Goal: Communication & Community: Ask a question

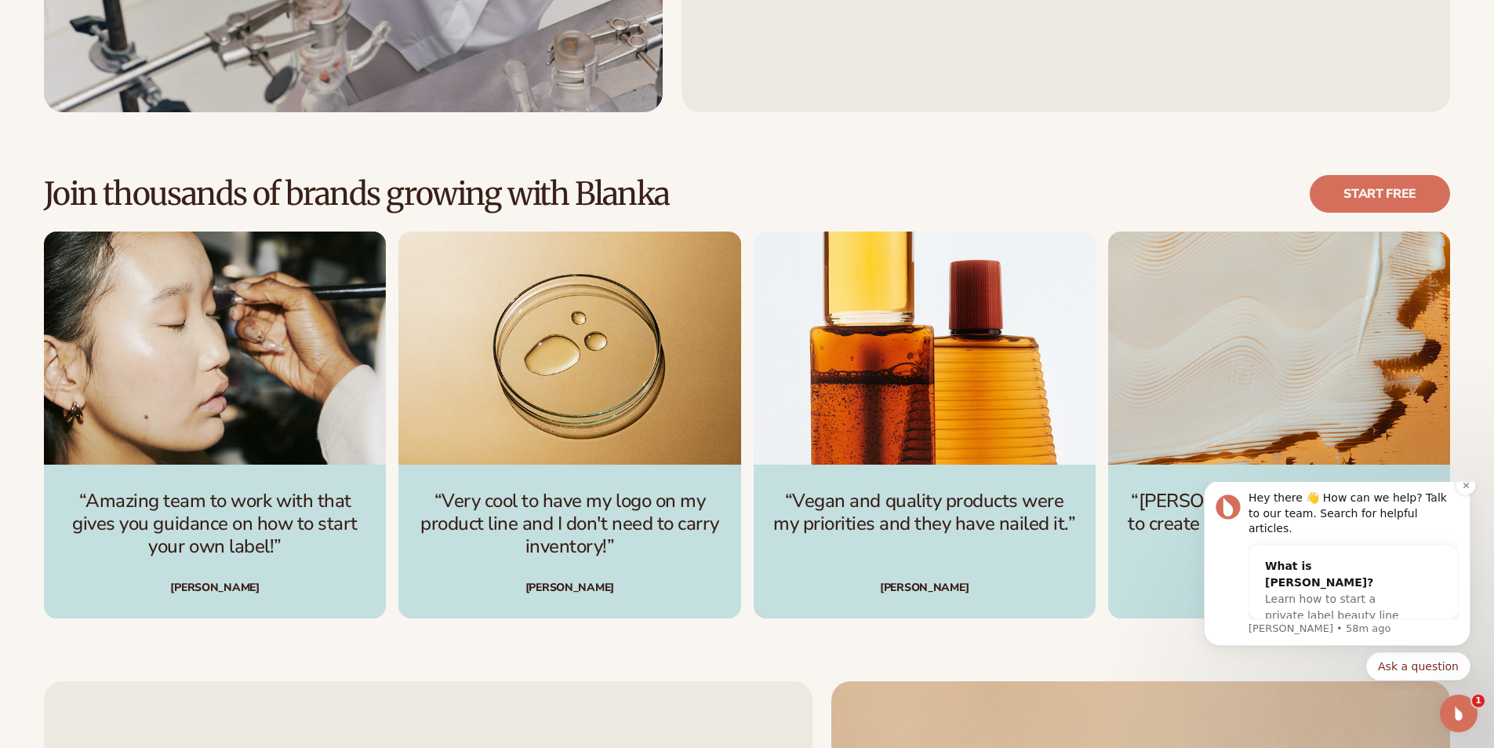
scroll to position [4759, 0]
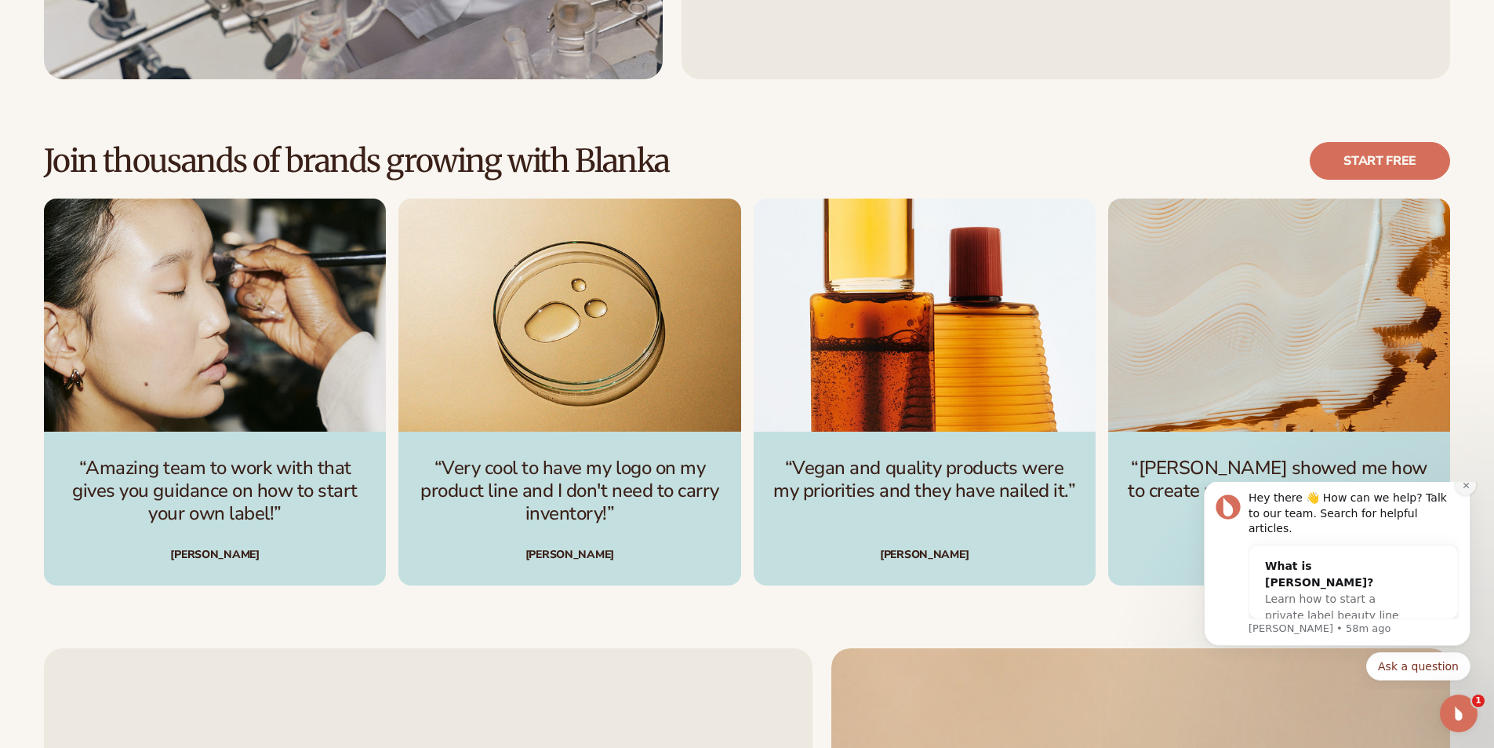
click at [1463, 495] on button "Dismiss notification" at bounding box center [1466, 485] width 20 height 20
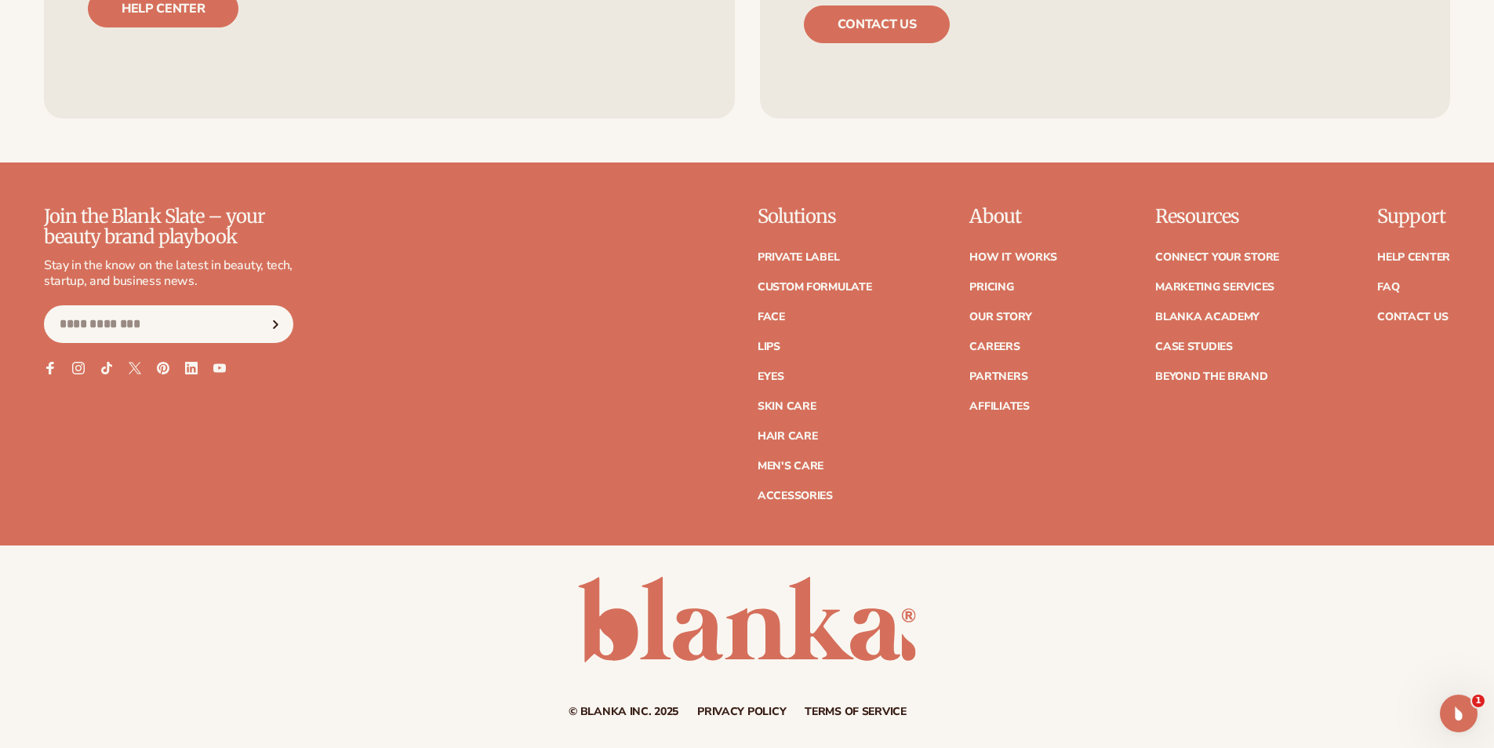
scroll to position [7171, 0]
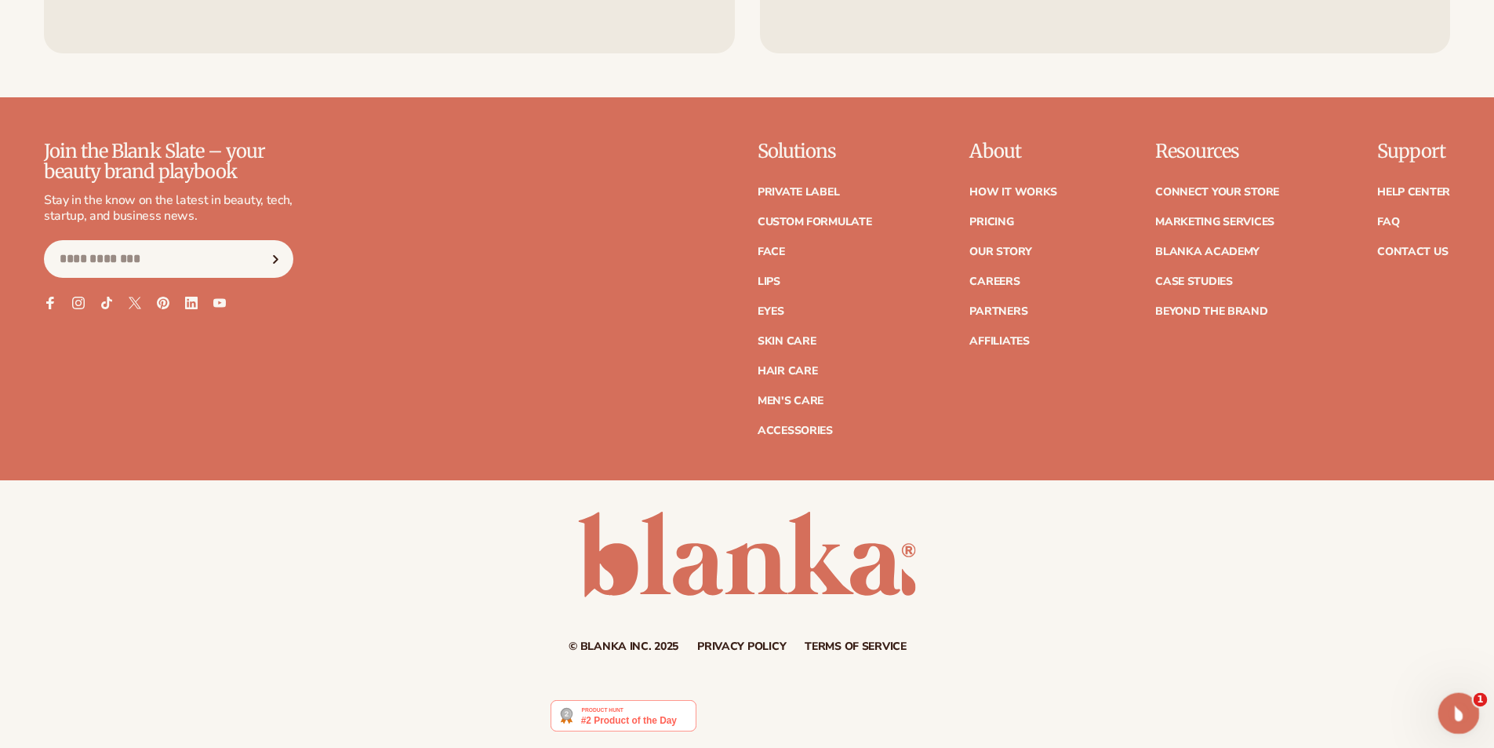
click at [1464, 708] on icon "Open Intercom Messenger" at bounding box center [1457, 711] width 26 height 26
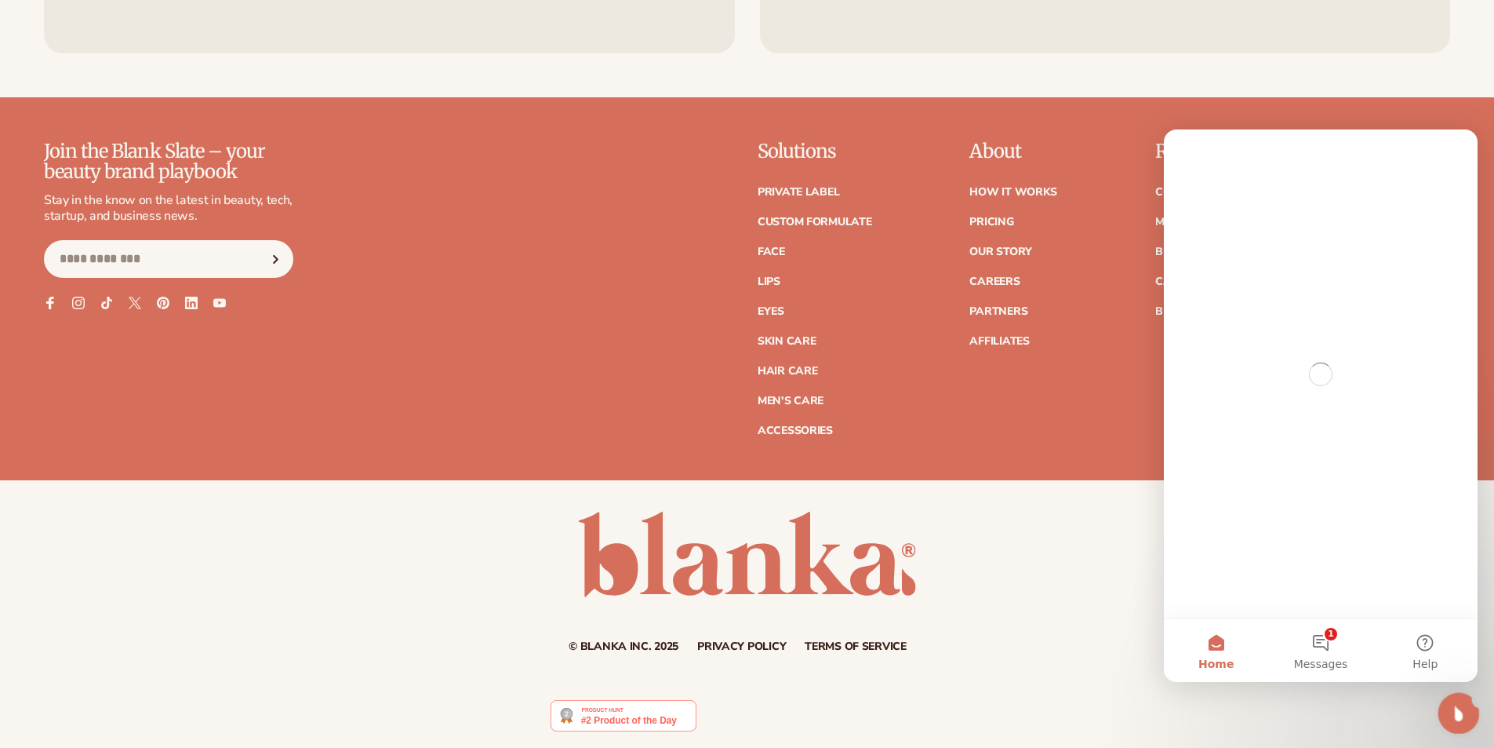
scroll to position [0, 0]
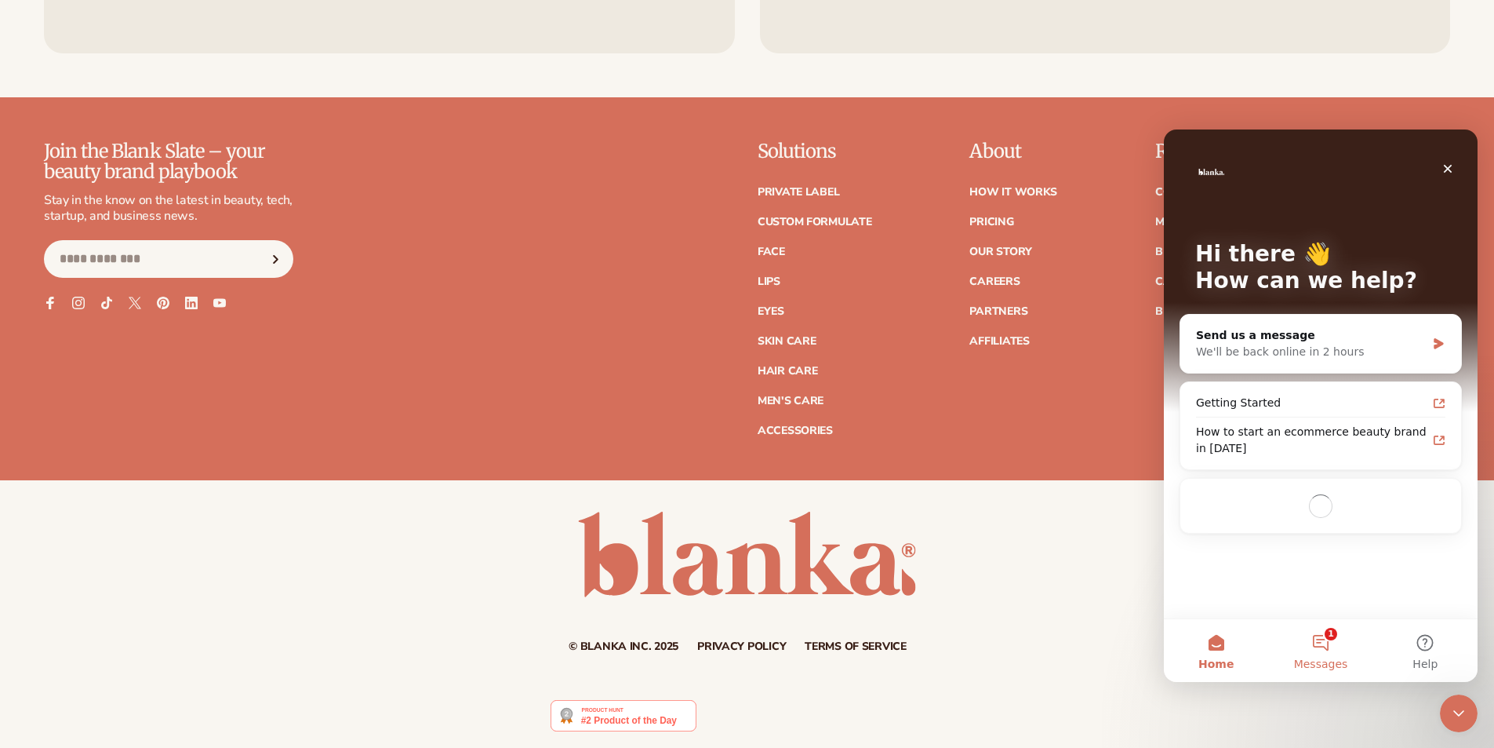
click at [1338, 652] on button "1 Messages" at bounding box center [1320, 650] width 104 height 63
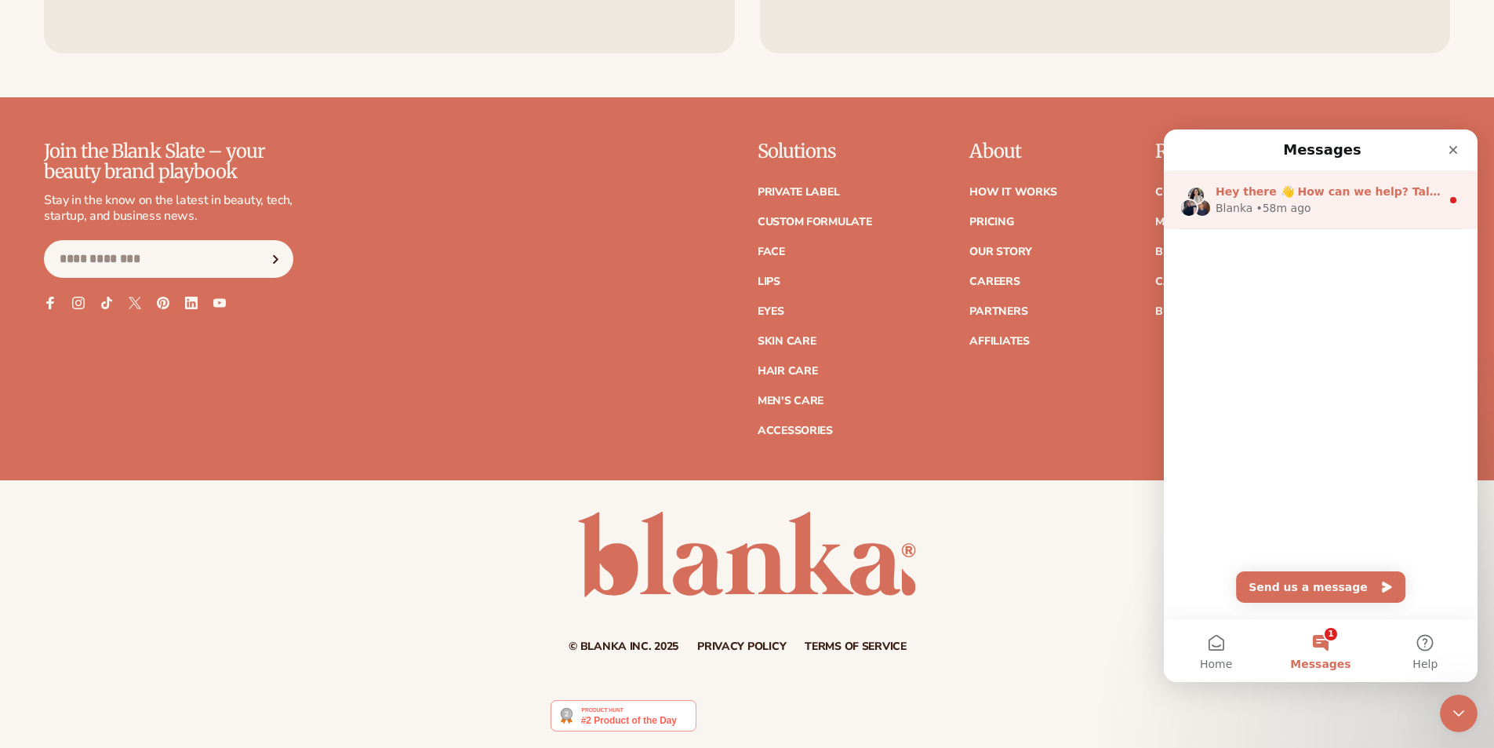
click at [1314, 216] on div "[PERSON_NAME] • 58m ago" at bounding box center [1328, 208] width 225 height 16
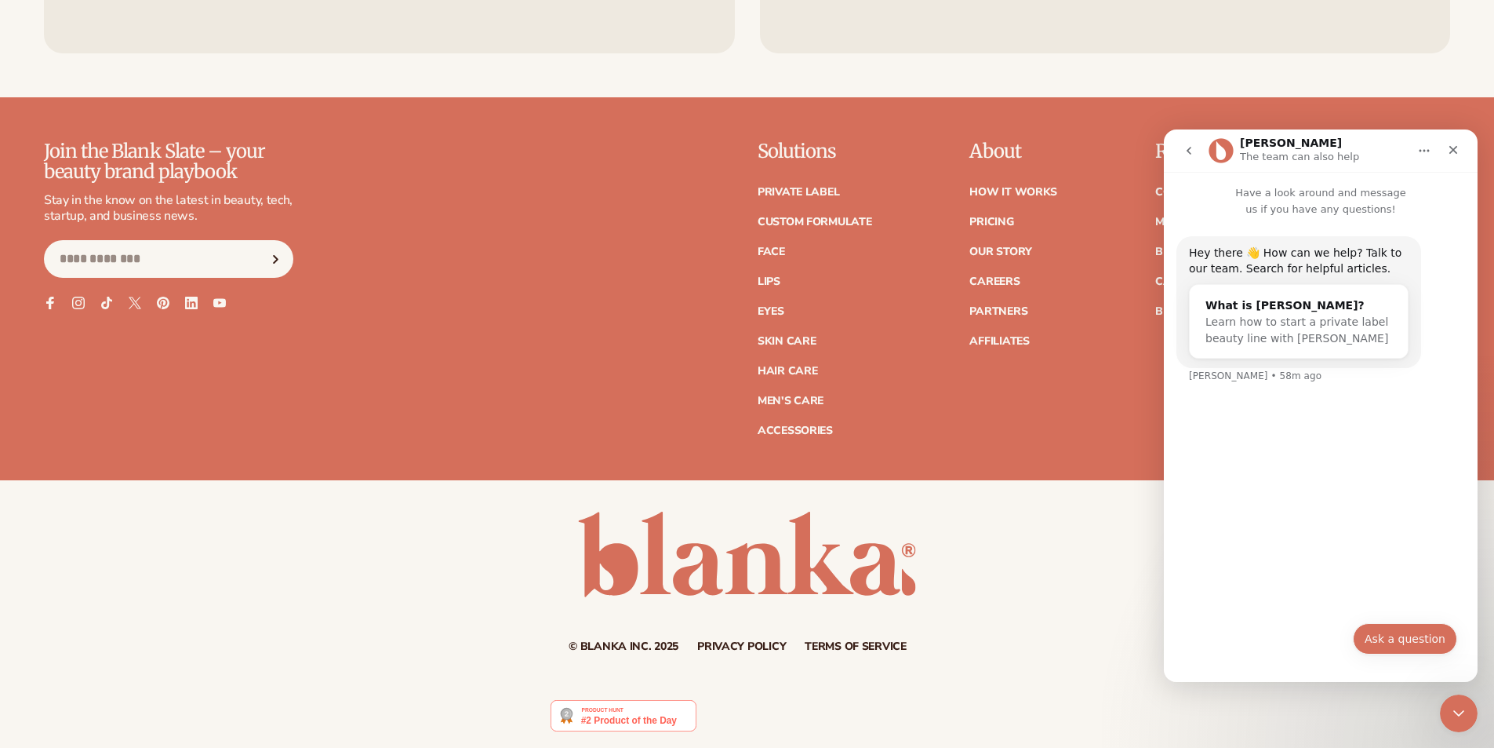
click at [1381, 653] on button "Ask a question" at bounding box center [1405, 638] width 104 height 31
click at [1196, 155] on button "go back" at bounding box center [1189, 151] width 30 height 30
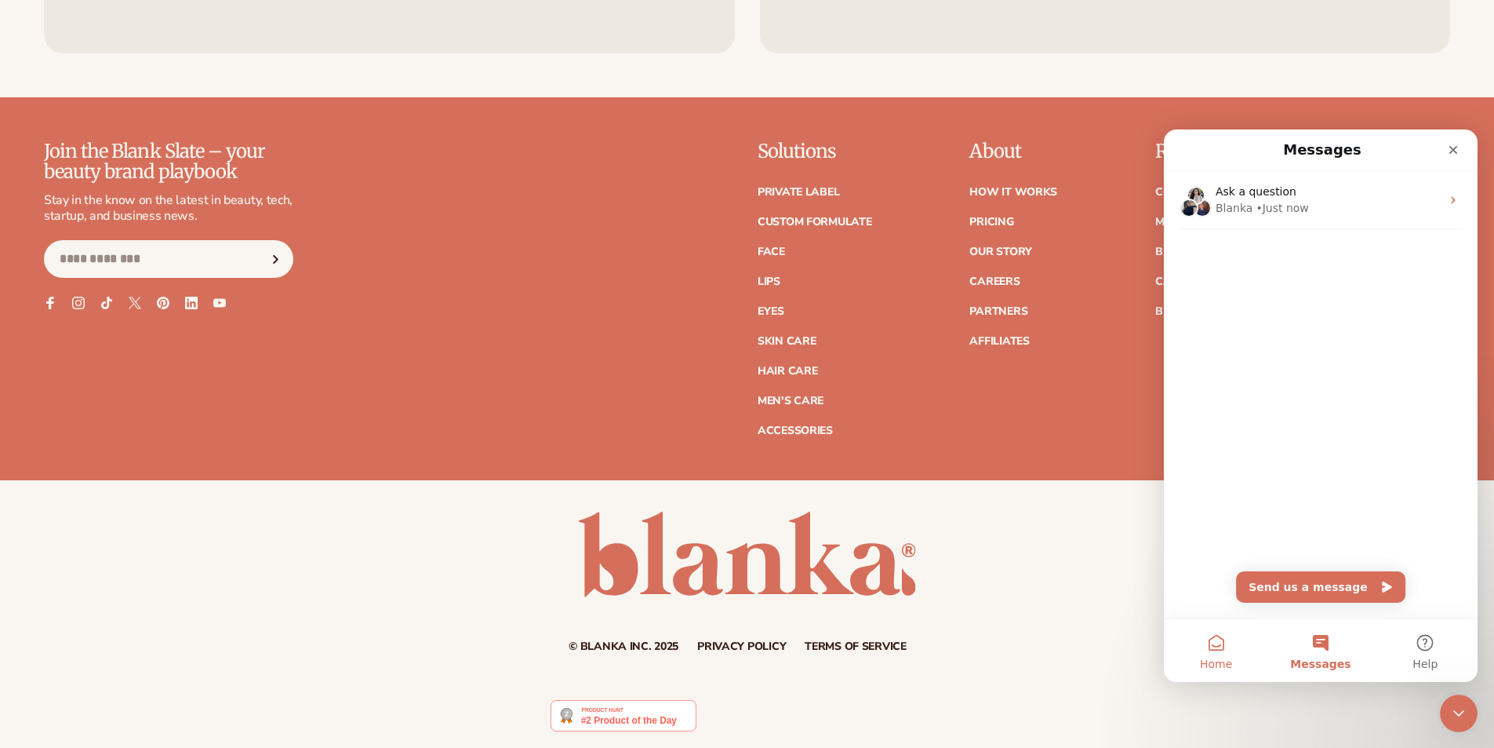
click at [1198, 653] on button "Home" at bounding box center [1216, 650] width 104 height 63
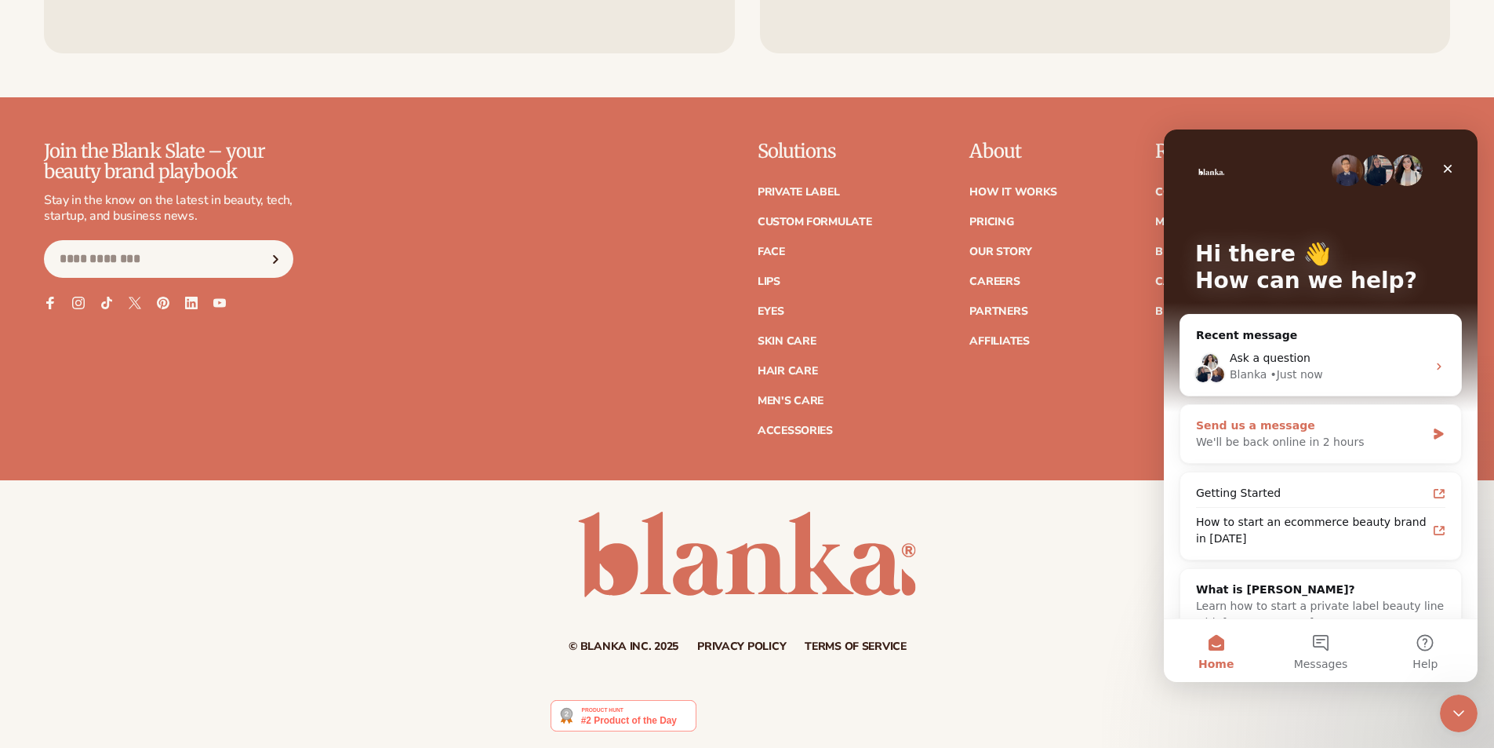
click at [1355, 438] on div "We'll be back online in 2 hours" at bounding box center [1311, 442] width 230 height 16
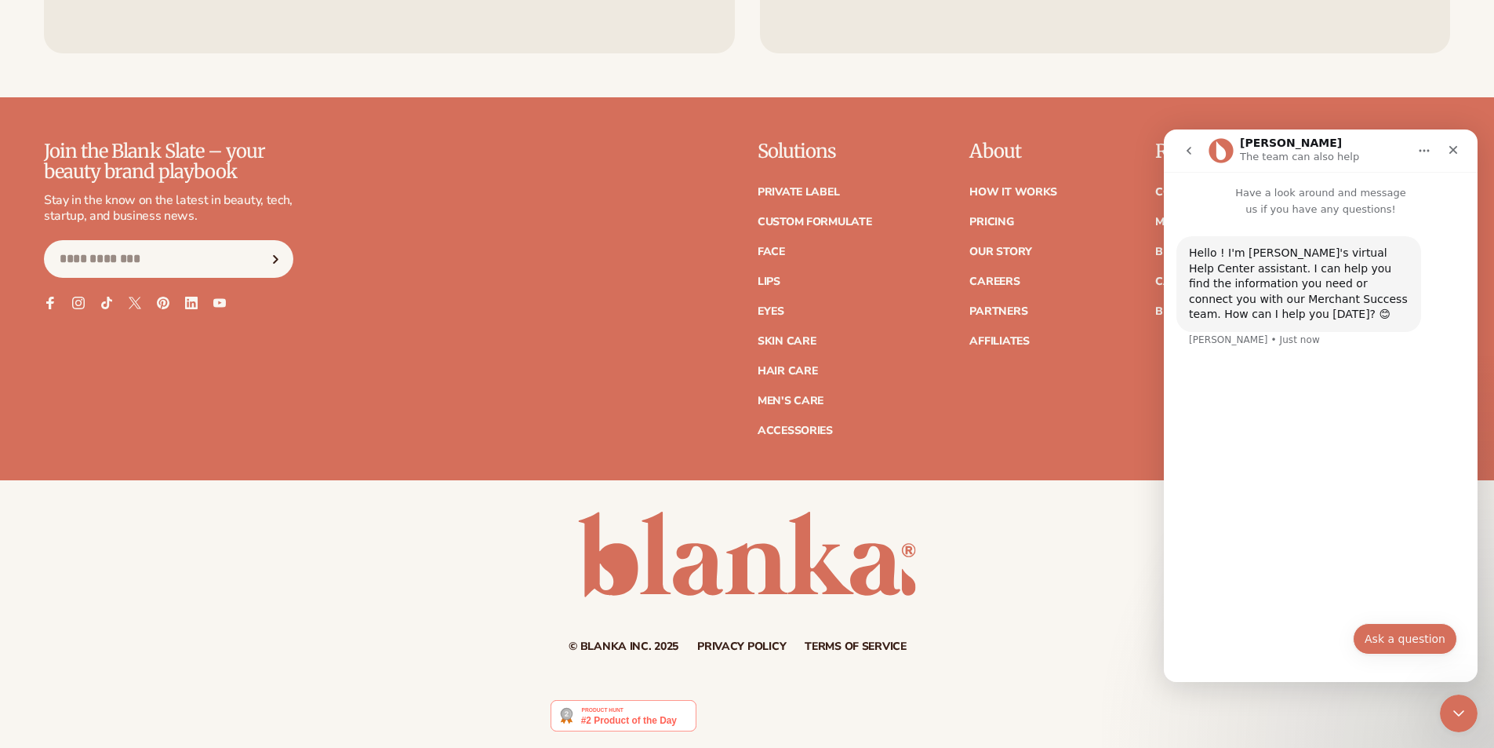
click at [1398, 635] on button "Ask a question" at bounding box center [1405, 638] width 104 height 31
click at [1315, 578] on input "Your email" at bounding box center [1321, 577] width 262 height 40
type input "**********"
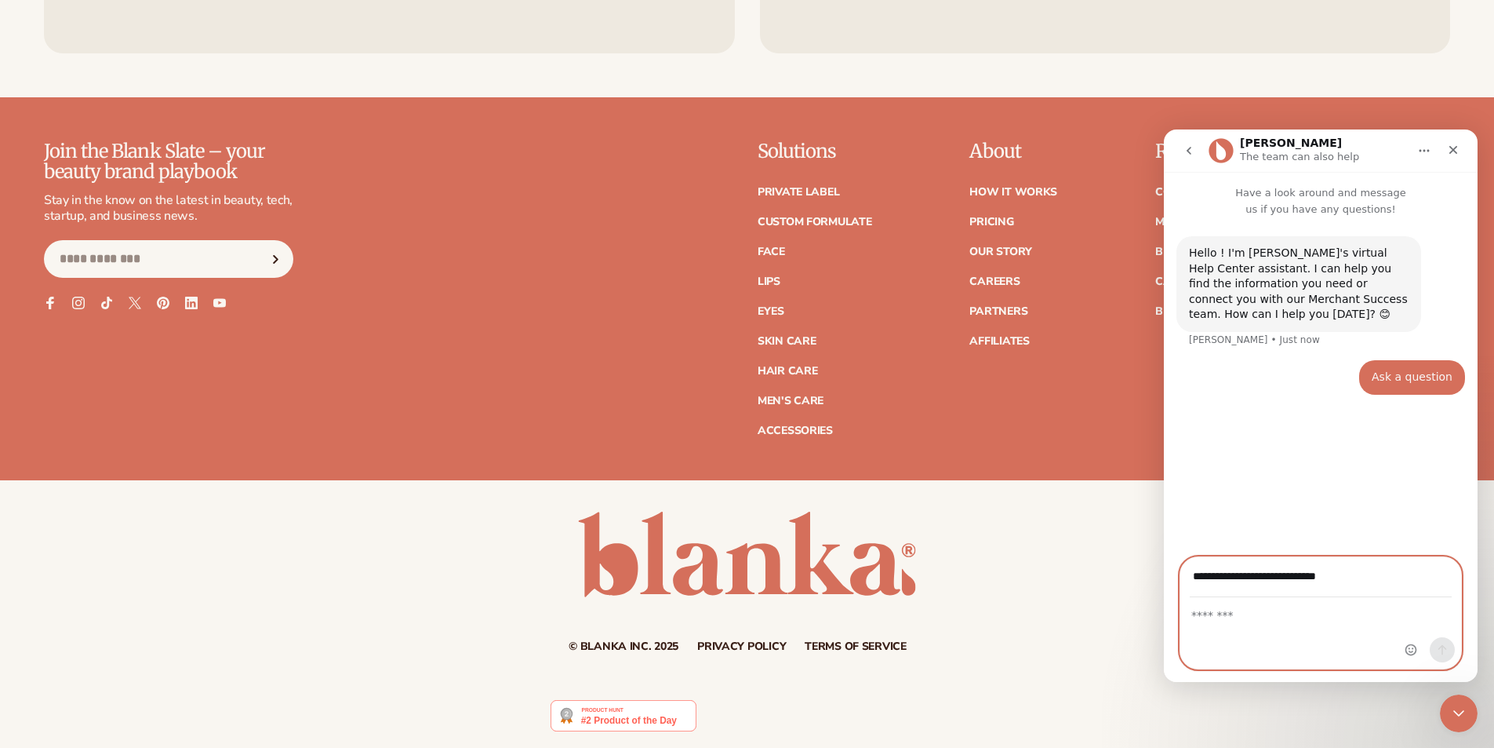
click at [1267, 620] on textarea "Message…" at bounding box center [1320, 611] width 281 height 27
paste textarea "**********"
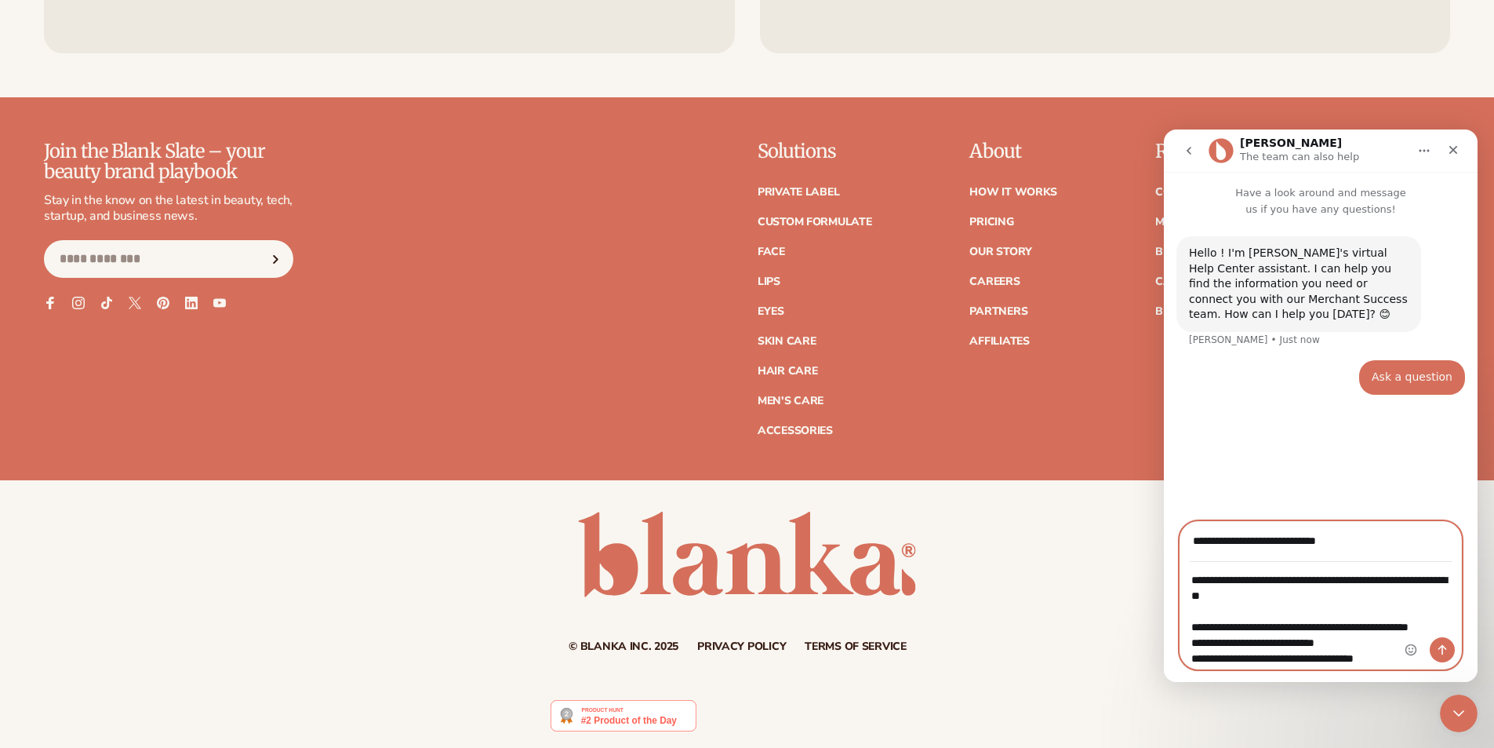
type textarea "**********"
click at [1439, 650] on icon "Send a message…" at bounding box center [1442, 649] width 13 height 13
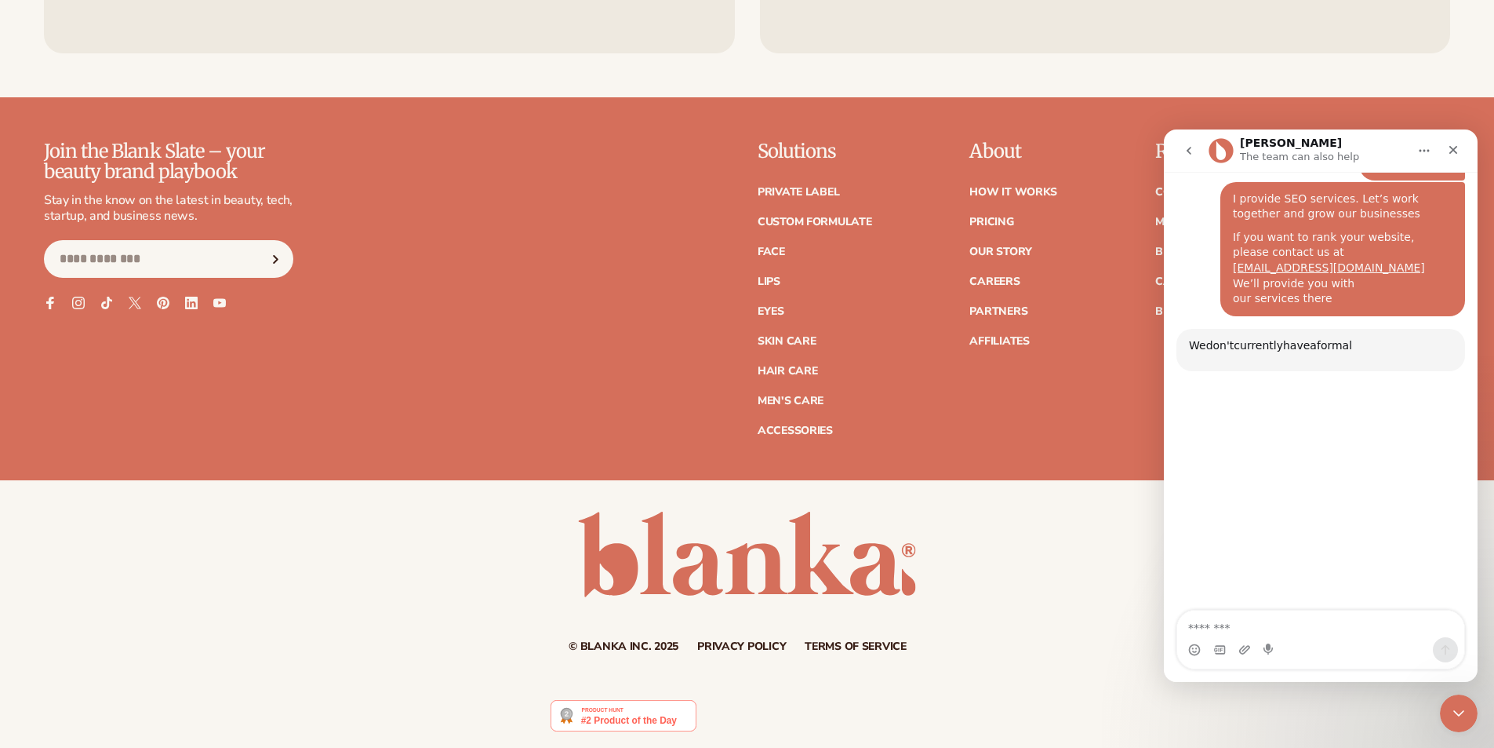
scroll to position [197, 0]
click at [1047, 464] on div "Join the Blank Slate – your beauty brand playbook Stay in the know on the lates…" at bounding box center [747, 310] width 1494 height 339
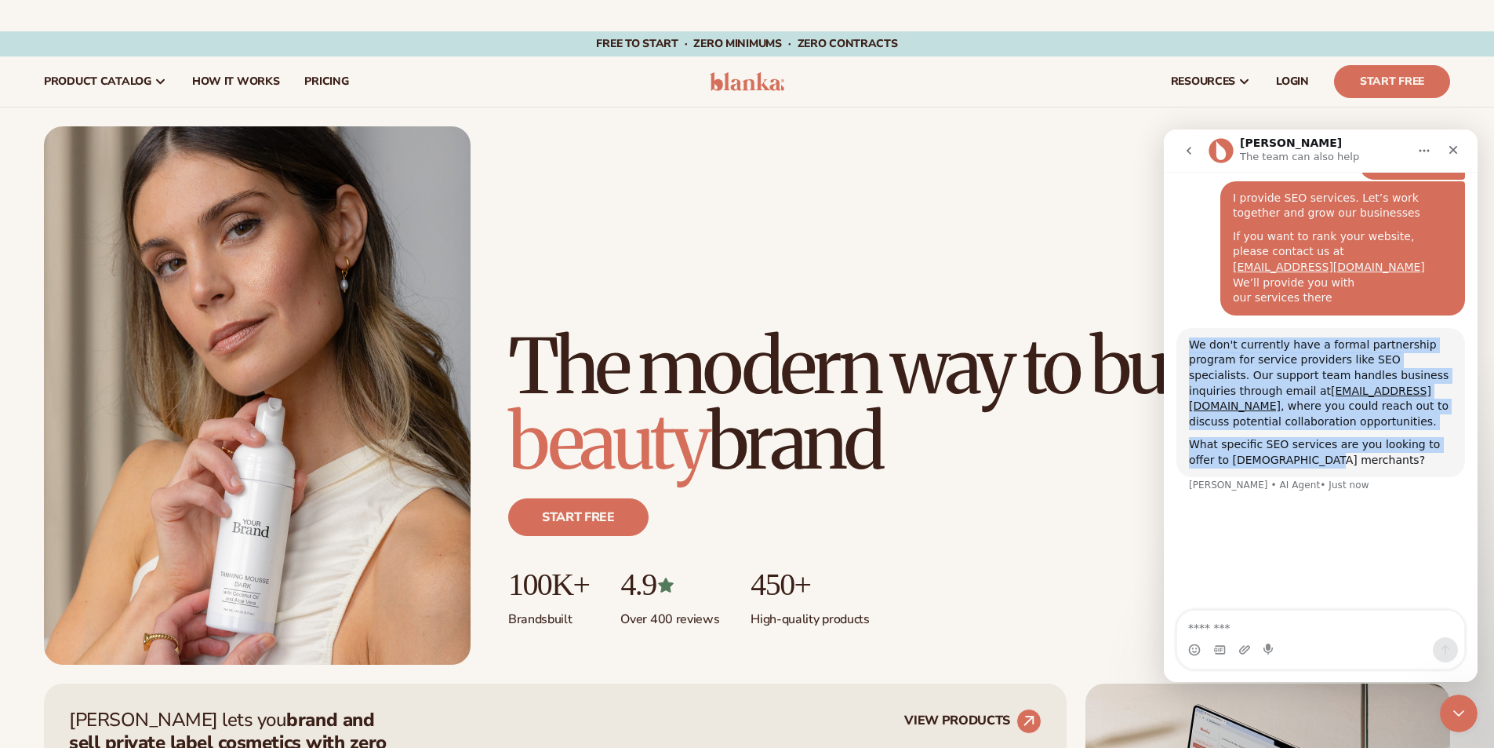
drag, startPoint x: 1289, startPoint y: 429, endPoint x: 1188, endPoint y: 302, distance: 162.4
click at [1188, 328] on div "We don't currently have a formal partnership program for service providers like…" at bounding box center [1321, 403] width 289 height 150
copy div "We don't currently have a formal partnership program for service providers like…"
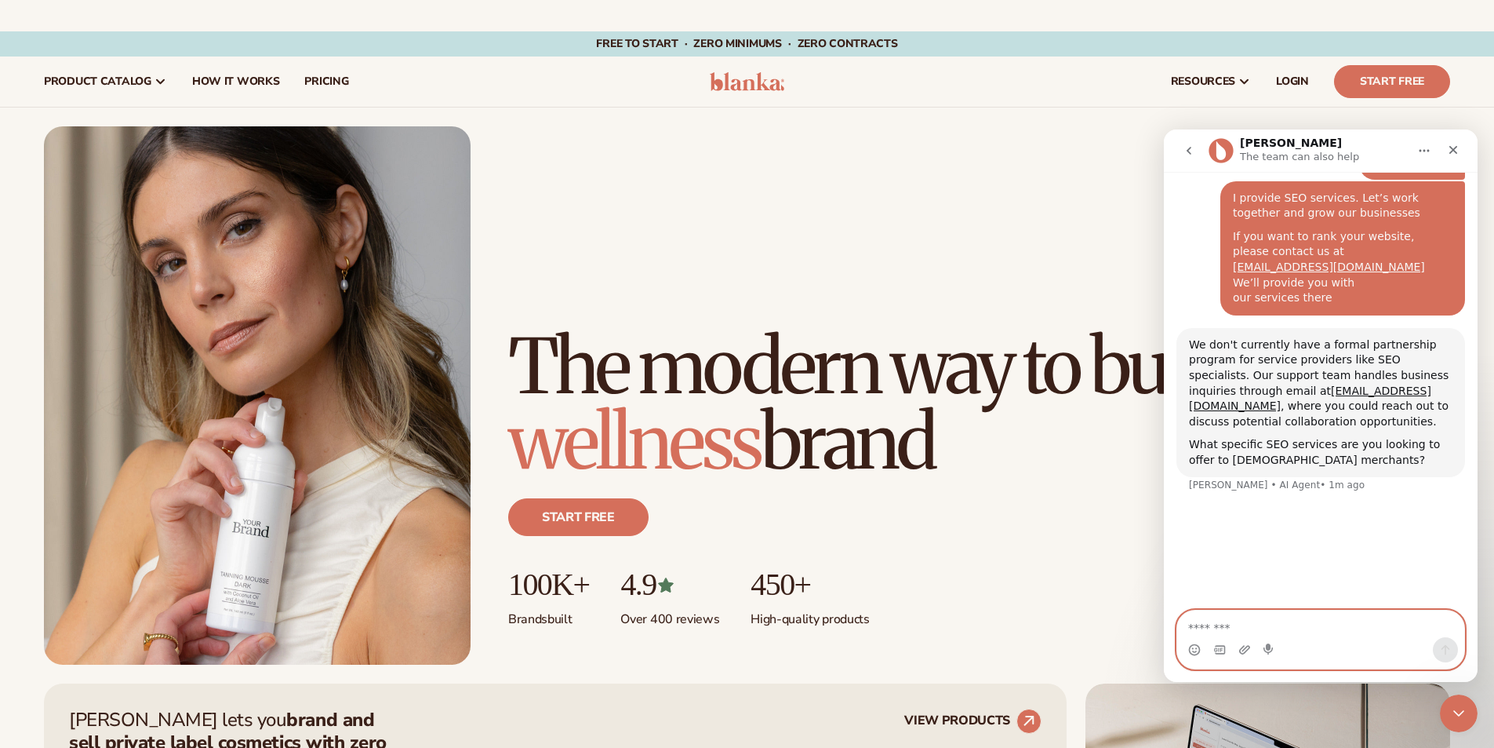
click at [1275, 626] on textarea "Message…" at bounding box center [1320, 623] width 287 height 27
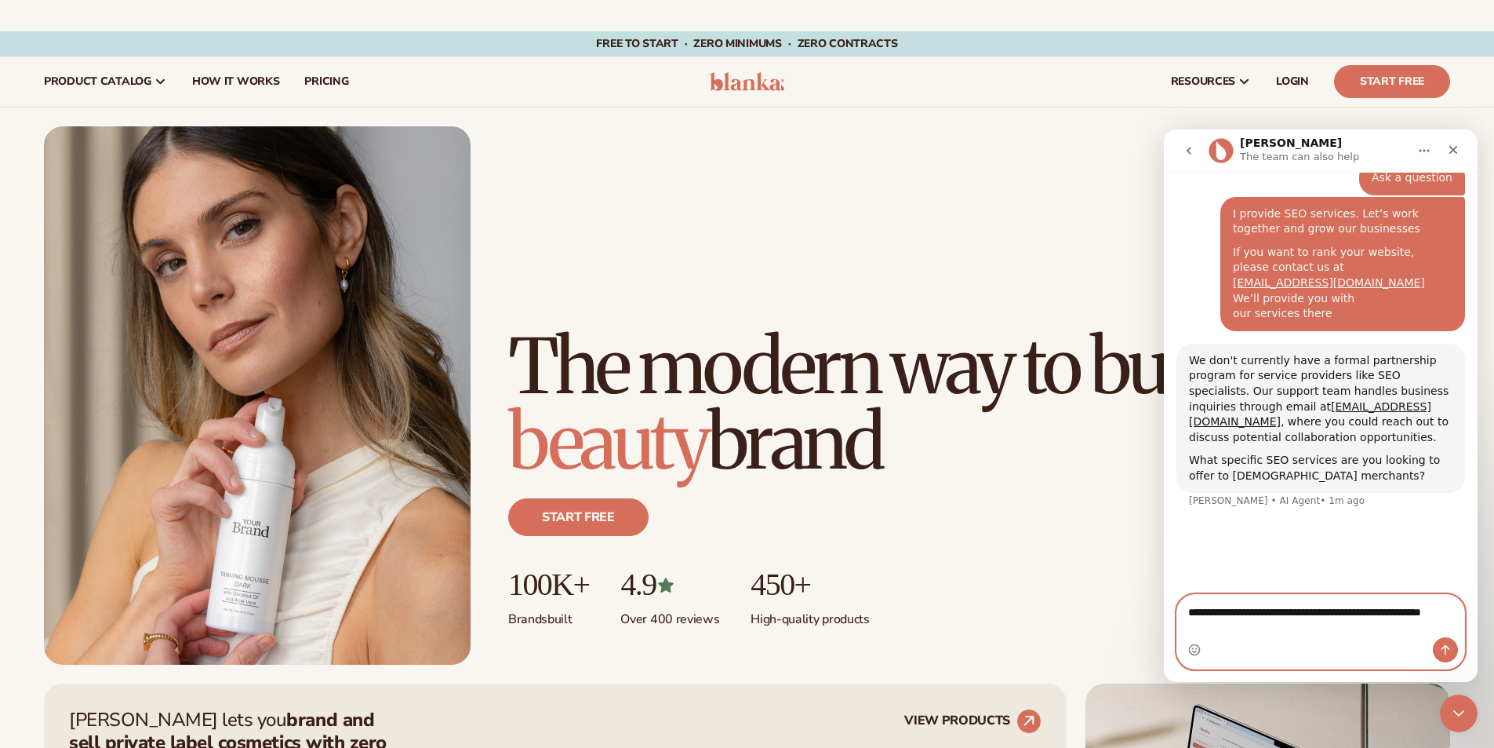
scroll to position [181, 0]
click at [1374, 609] on textarea "**********" at bounding box center [1320, 616] width 287 height 42
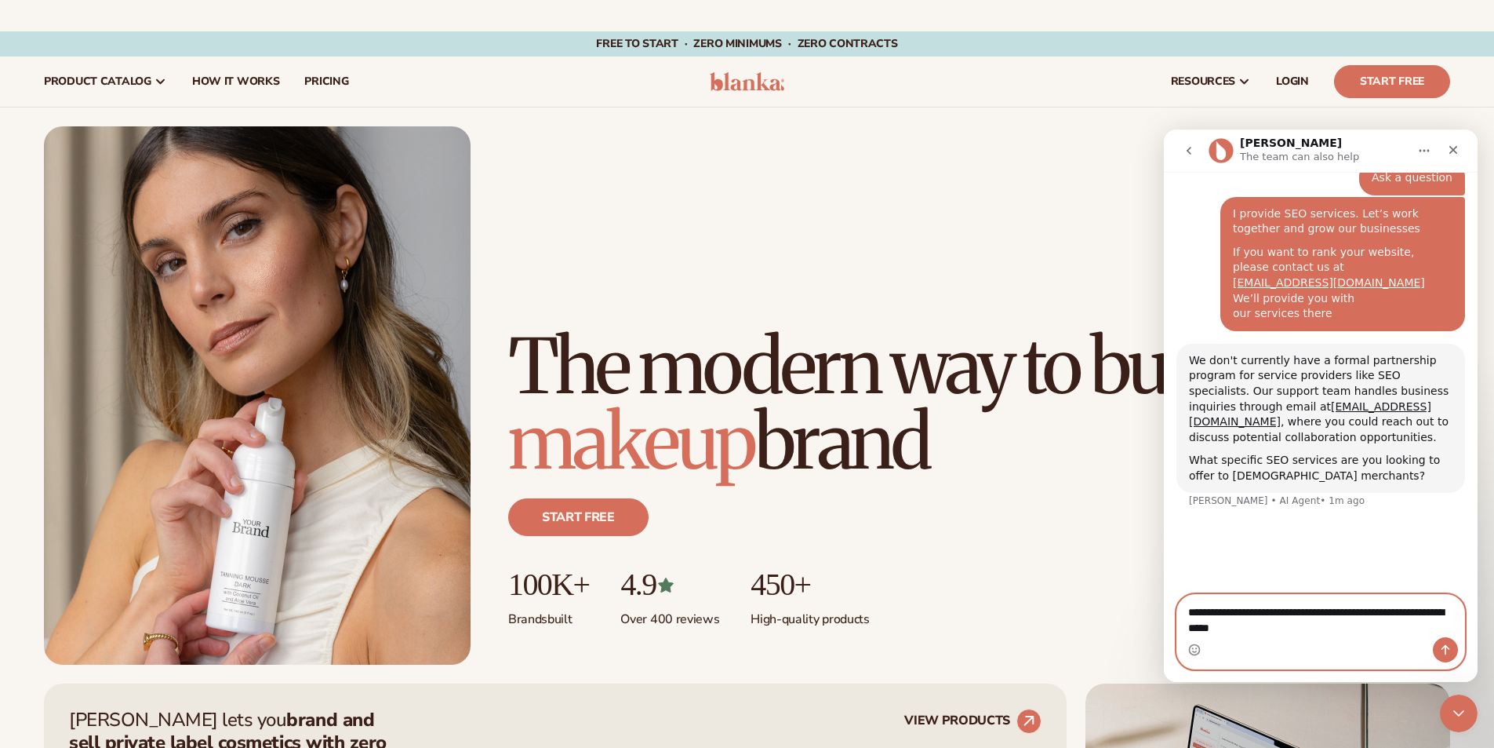
type textarea "**********"
click at [1446, 651] on icon "Send a message…" at bounding box center [1445, 649] width 13 height 13
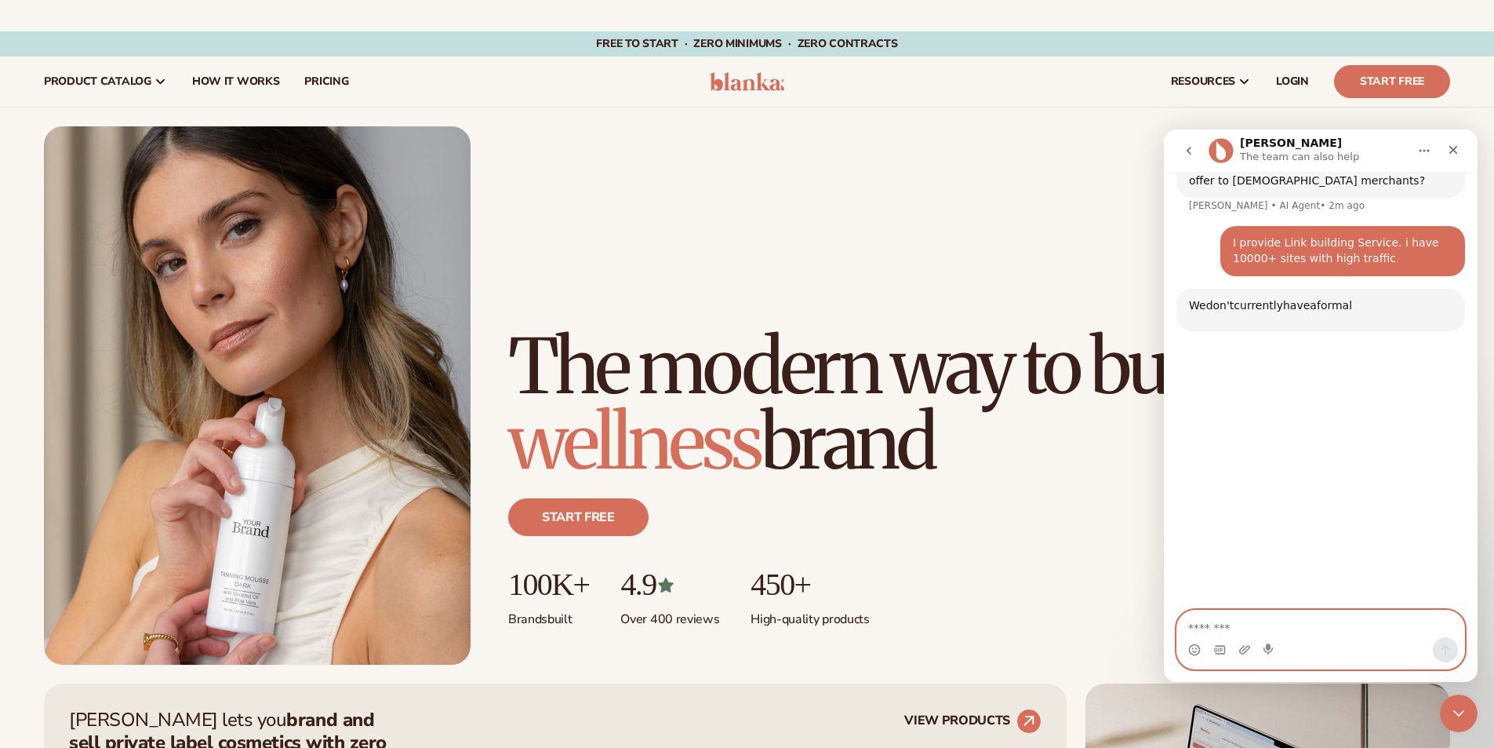
scroll to position [490, 0]
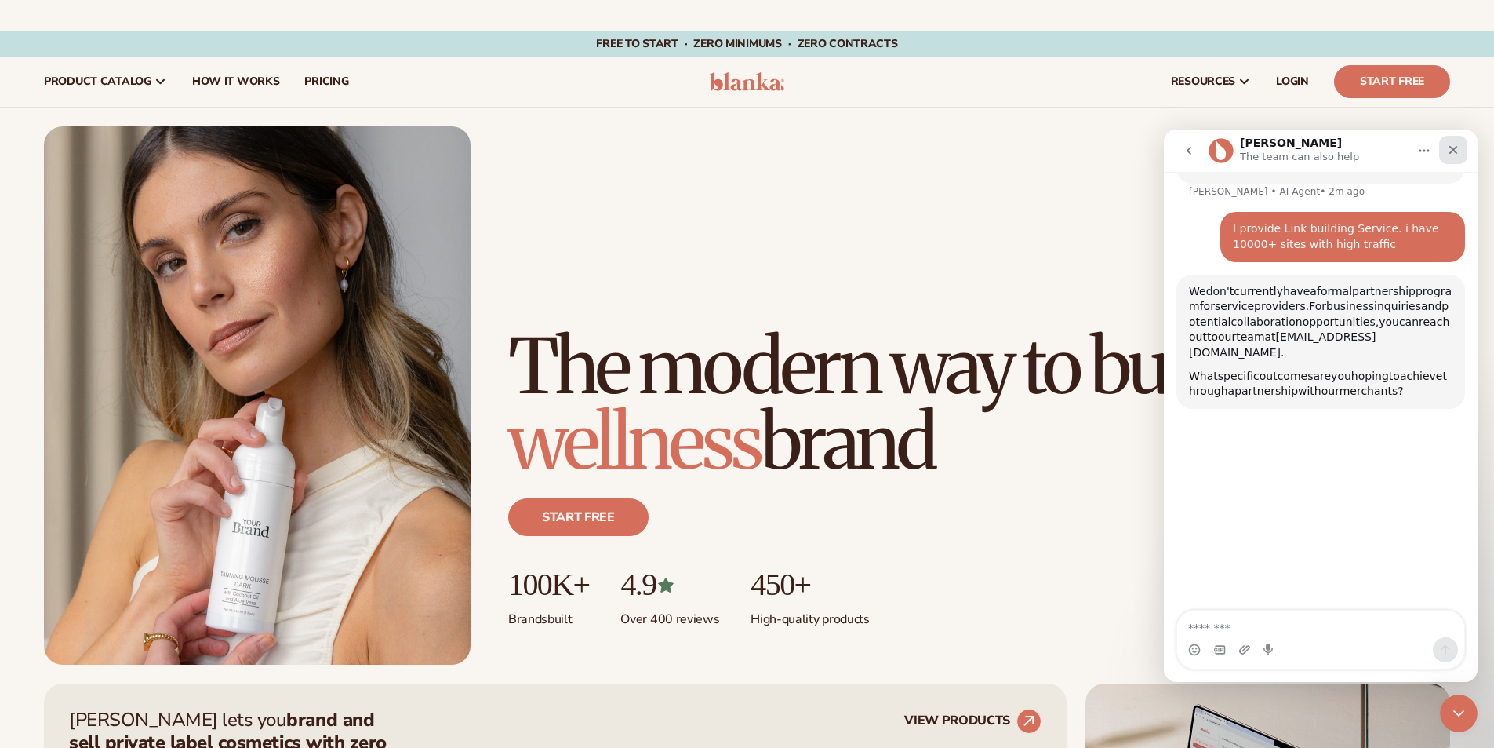
click at [1459, 143] on div "Close" at bounding box center [1453, 150] width 28 height 28
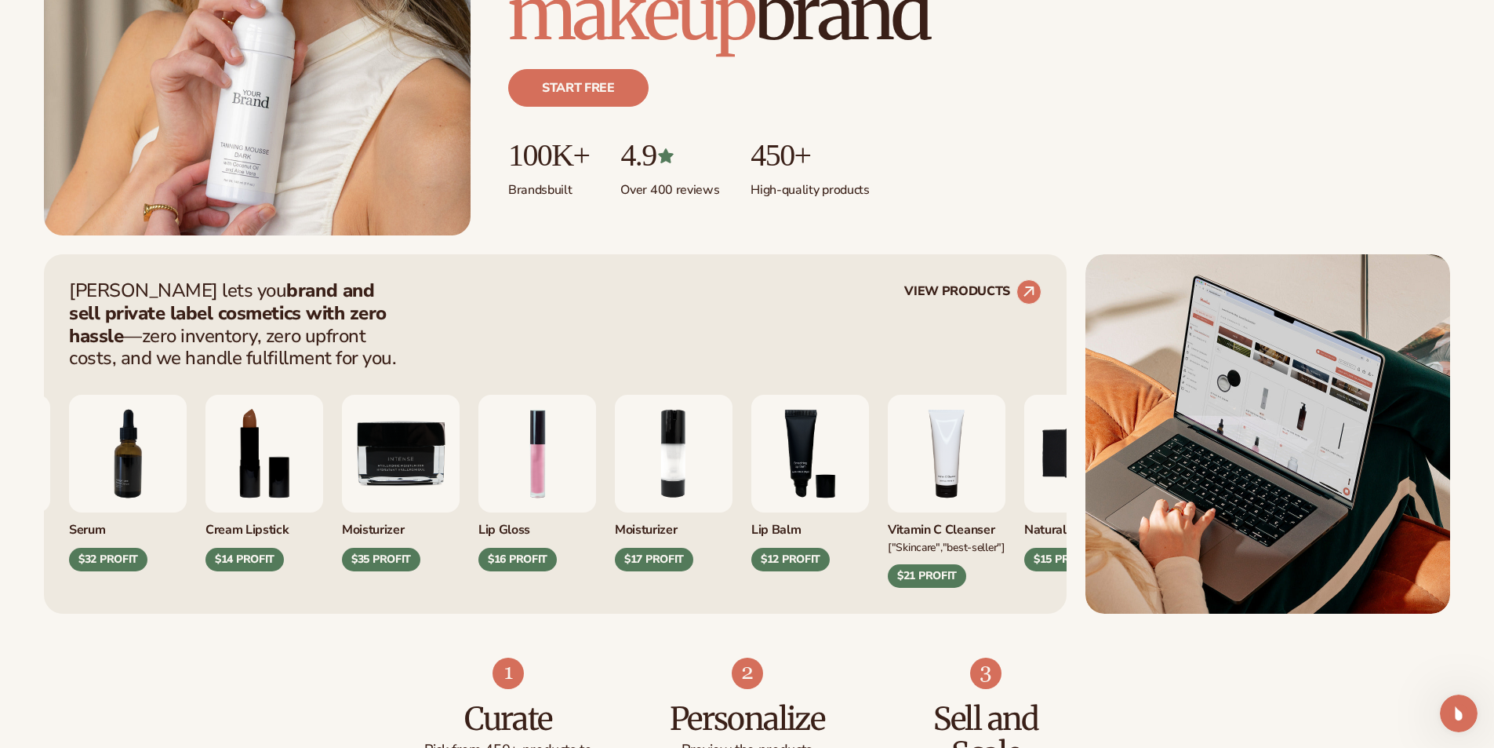
scroll to position [0, 0]
